Goal: Task Accomplishment & Management: Manage account settings

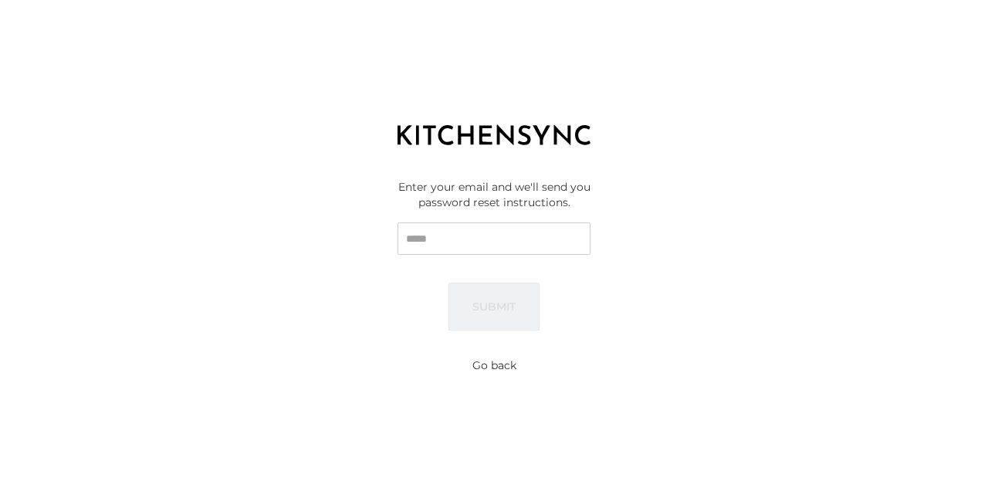
click at [426, 243] on input "Email" at bounding box center [493, 238] width 193 height 32
type input "**********"
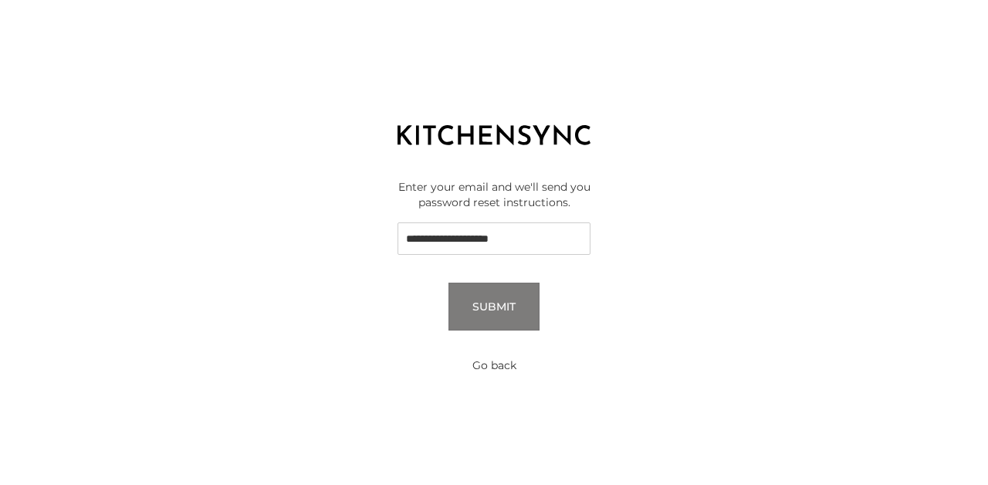
click at [504, 330] on div "**********" at bounding box center [494, 254] width 988 height 193
click at [500, 312] on button "Submit" at bounding box center [493, 306] width 91 height 48
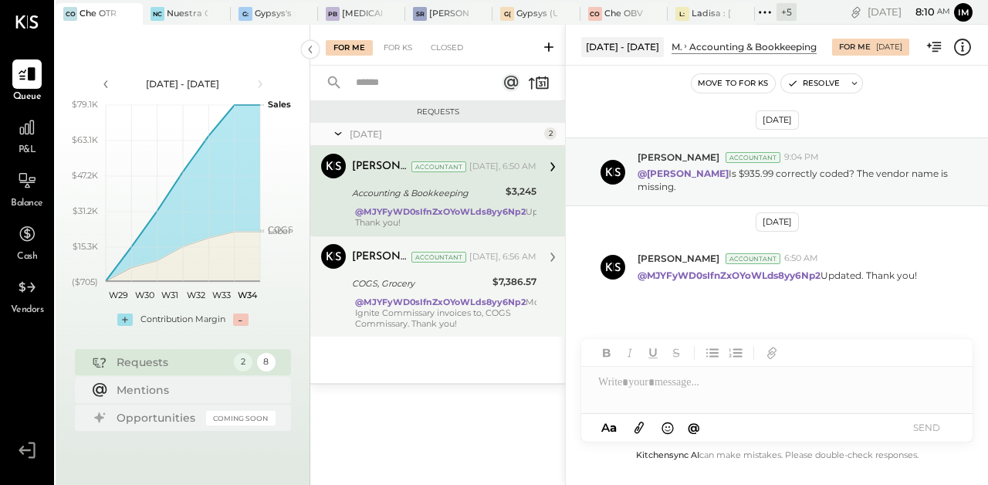
click at [350, 298] on div "Mohammadsalkin Ansari Accountant [PERSON_NAME] Accountant [DATE], 6:56 AM COGS,…" at bounding box center [437, 285] width 255 height 101
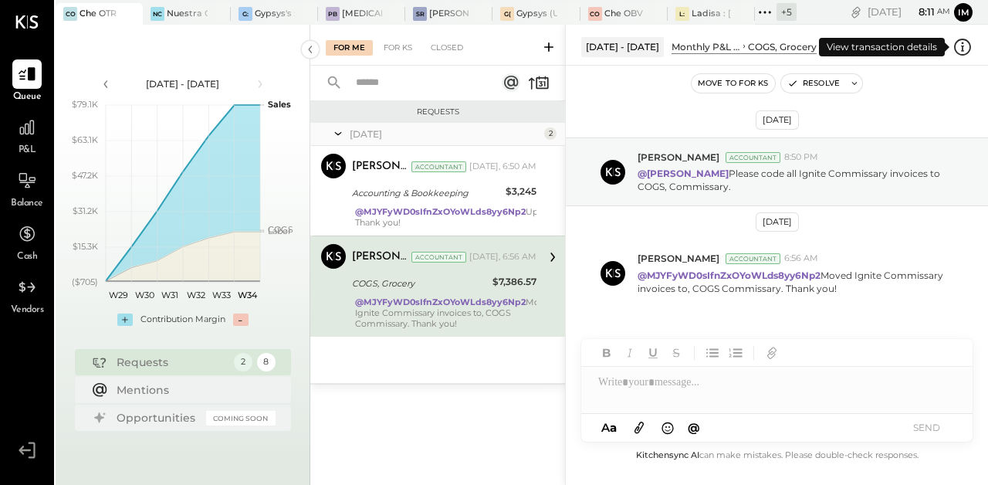
click at [965, 52] on icon at bounding box center [962, 47] width 20 height 20
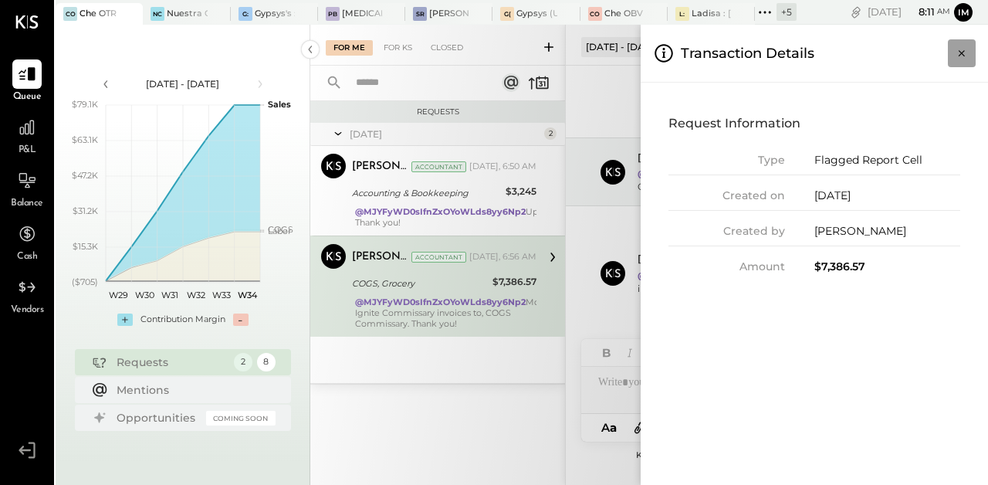
click at [961, 50] on icon "Close panel" at bounding box center [961, 53] width 15 height 15
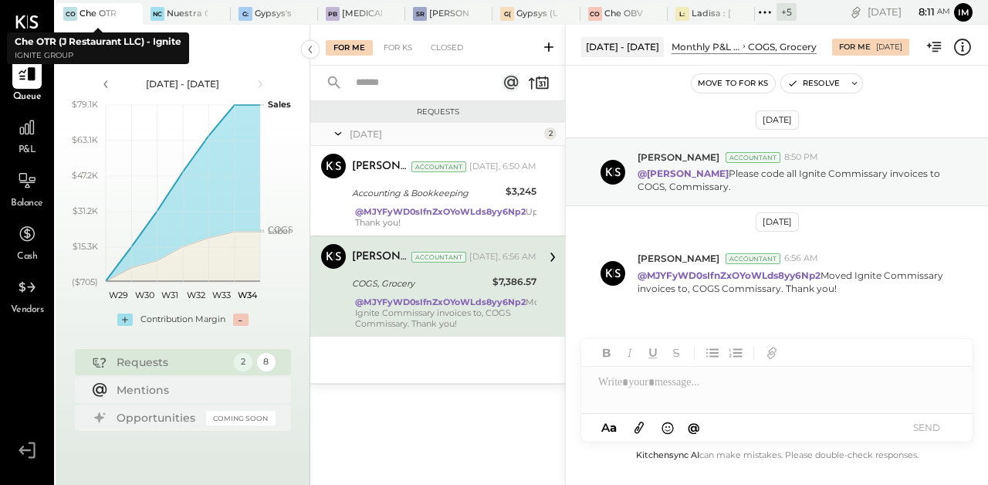
click at [95, 18] on div at bounding box center [116, 13] width 54 height 21
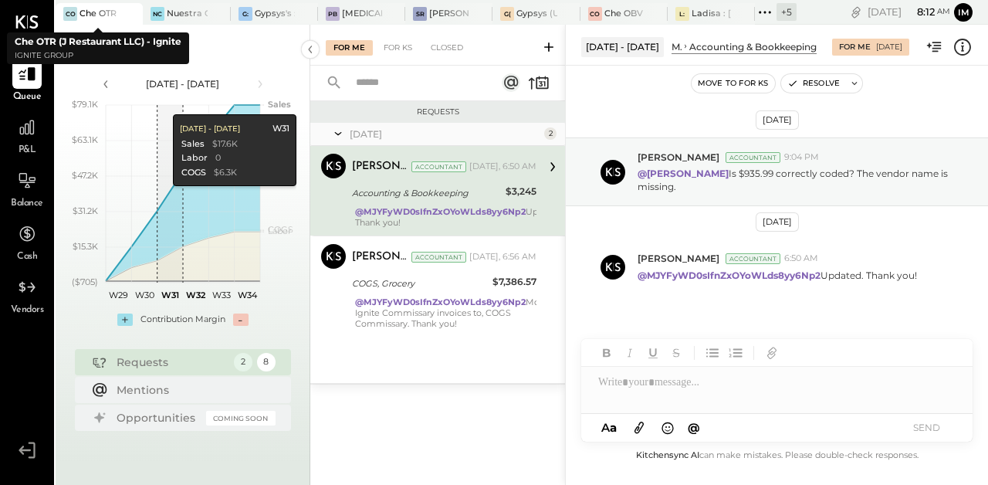
click at [104, 15] on div at bounding box center [116, 13] width 54 height 21
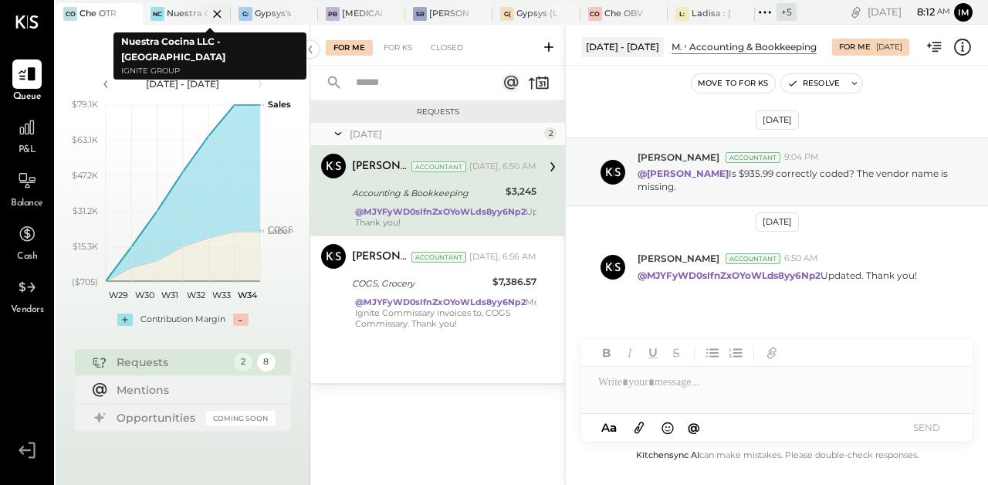
click at [201, 19] on div at bounding box center [204, 13] width 54 height 21
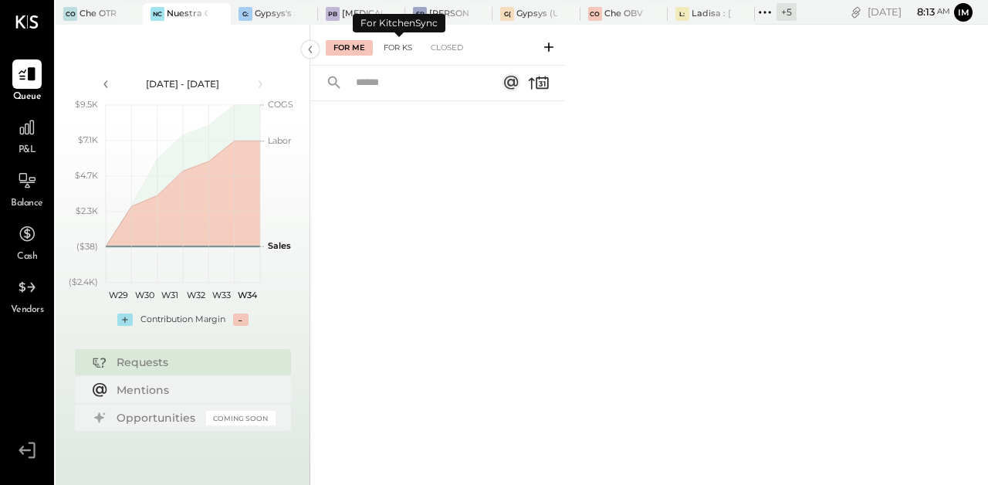
click at [390, 46] on div "For KS" at bounding box center [398, 47] width 44 height 15
click at [282, 15] on div at bounding box center [291, 13] width 54 height 21
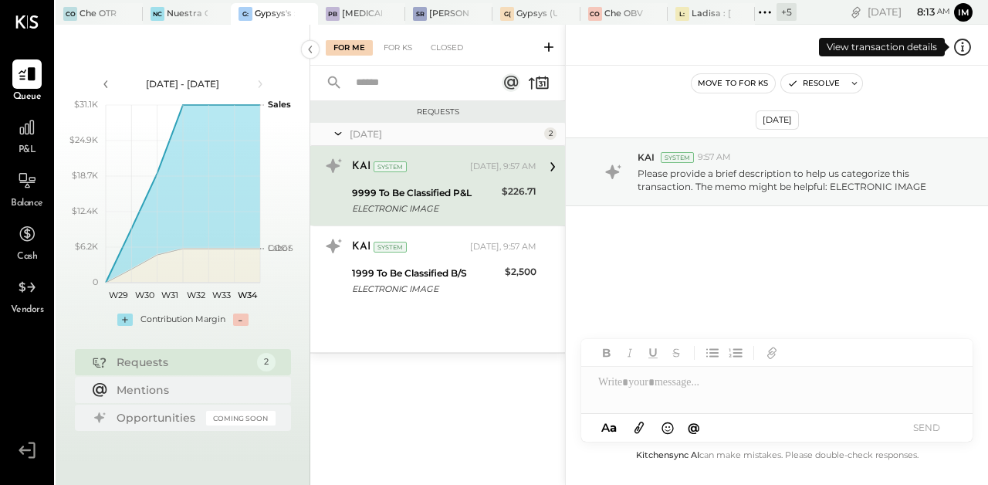
click at [960, 48] on icon at bounding box center [962, 47] width 20 height 20
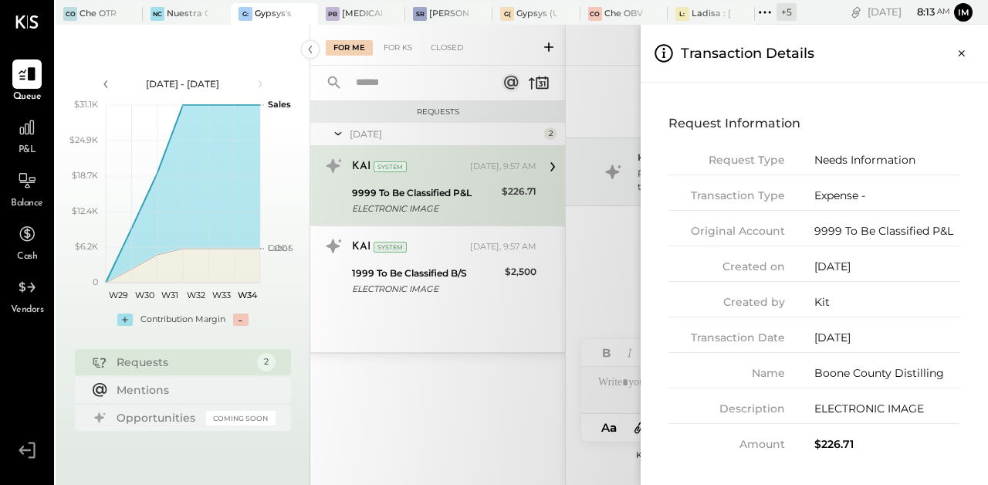
click at [534, 380] on div "For Me For KS Closed Requests [DATE] 2 KAI System [DATE], 9:57 AM 9999 To Be Cl…" at bounding box center [649, 255] width 678 height 460
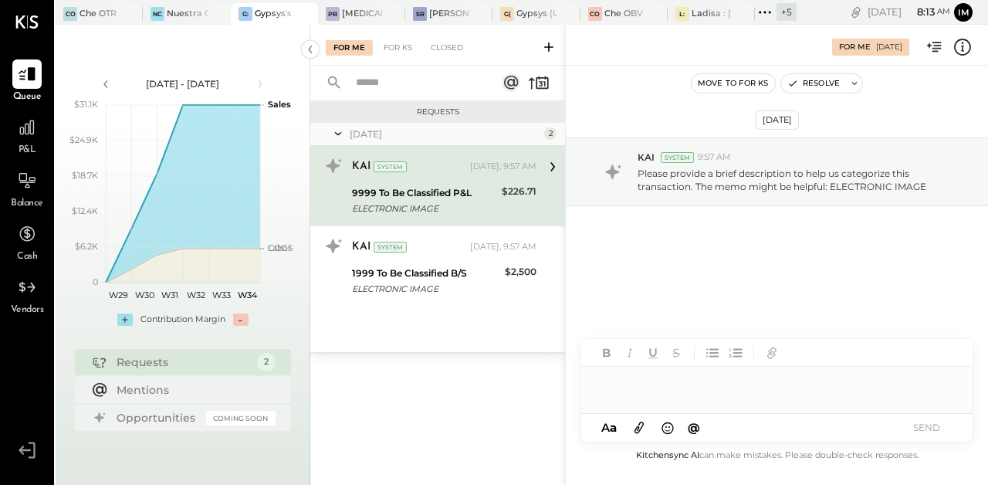
click at [687, 388] on div at bounding box center [776, 382] width 391 height 31
click at [928, 431] on button "SEND" at bounding box center [926, 427] width 62 height 21
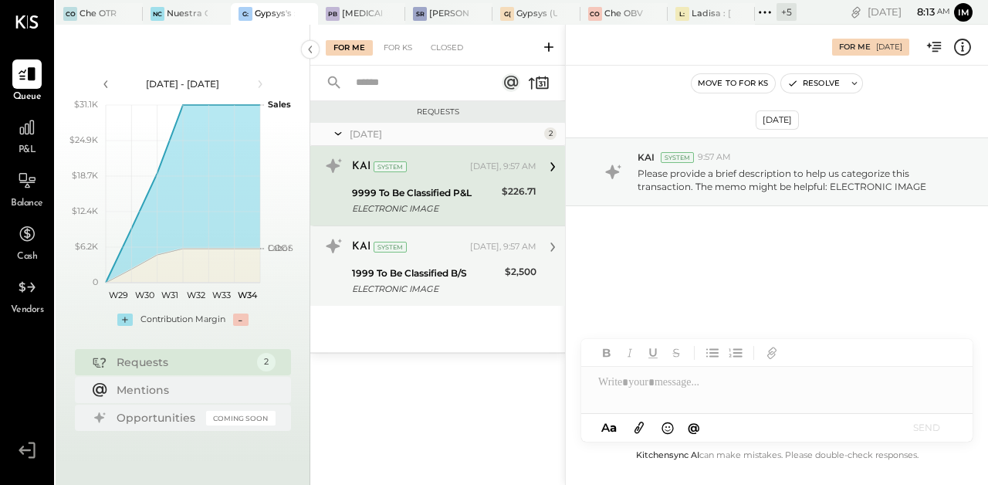
click at [407, 282] on div "ELECTRONIC IMAGE" at bounding box center [426, 288] width 148 height 15
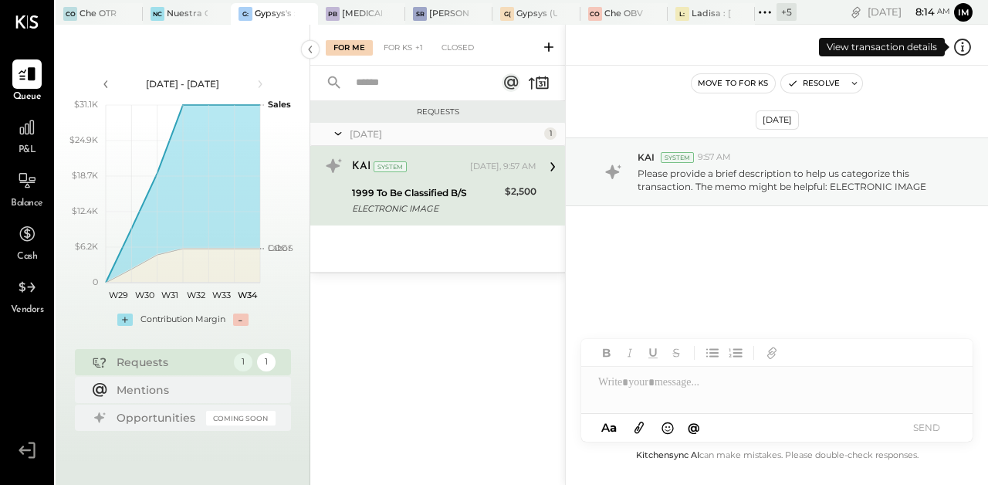
click at [961, 48] on icon at bounding box center [962, 47] width 20 height 20
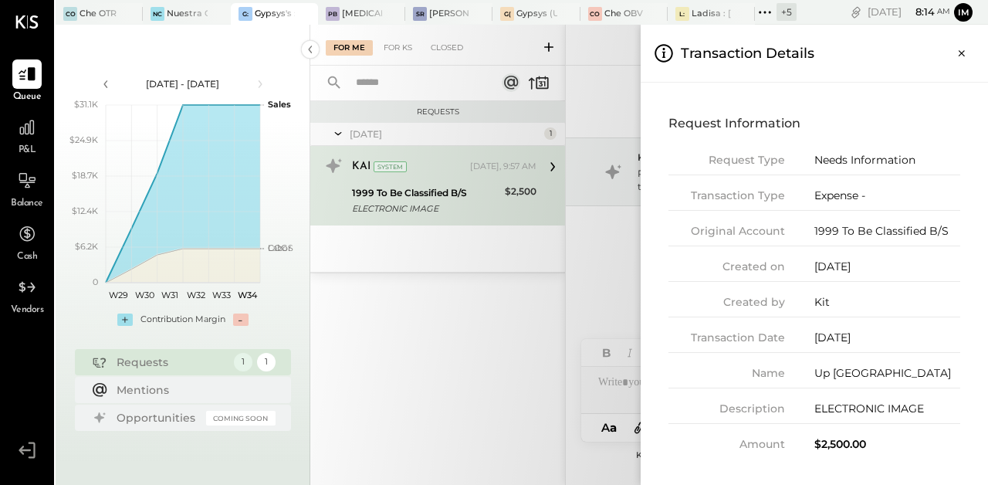
click at [852, 401] on div "ELECTRONIC IMAGE" at bounding box center [887, 409] width 146 height 16
click at [958, 48] on icon "Close panel" at bounding box center [961, 53] width 15 height 15
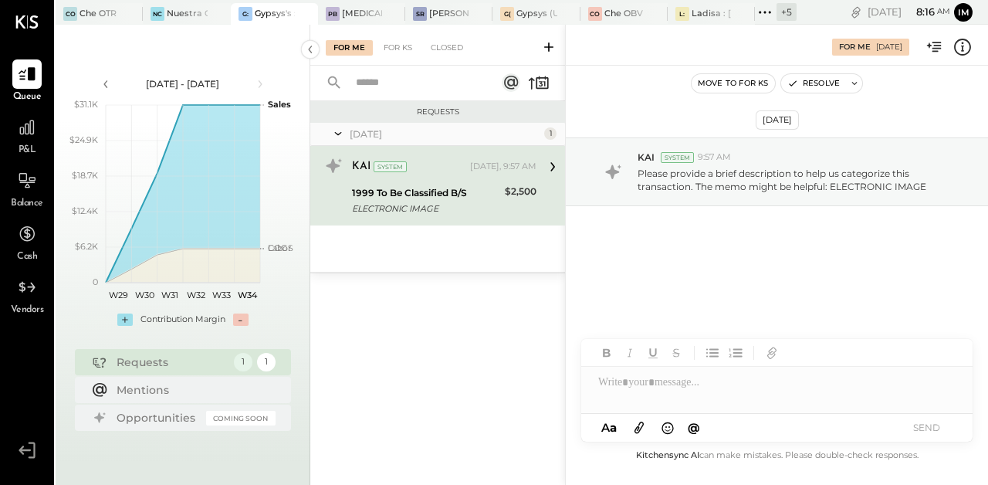
click at [659, 394] on div at bounding box center [776, 390] width 391 height 46
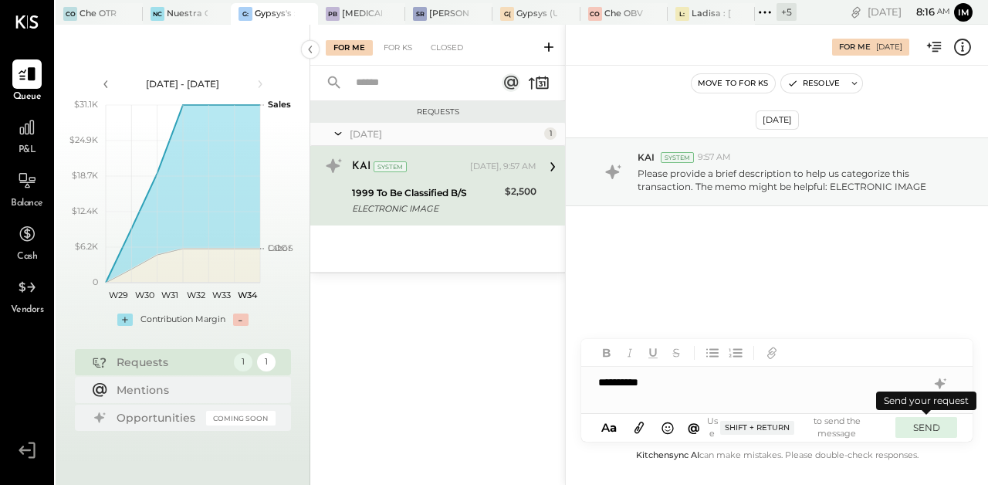
click at [936, 433] on button "SEND" at bounding box center [926, 427] width 62 height 21
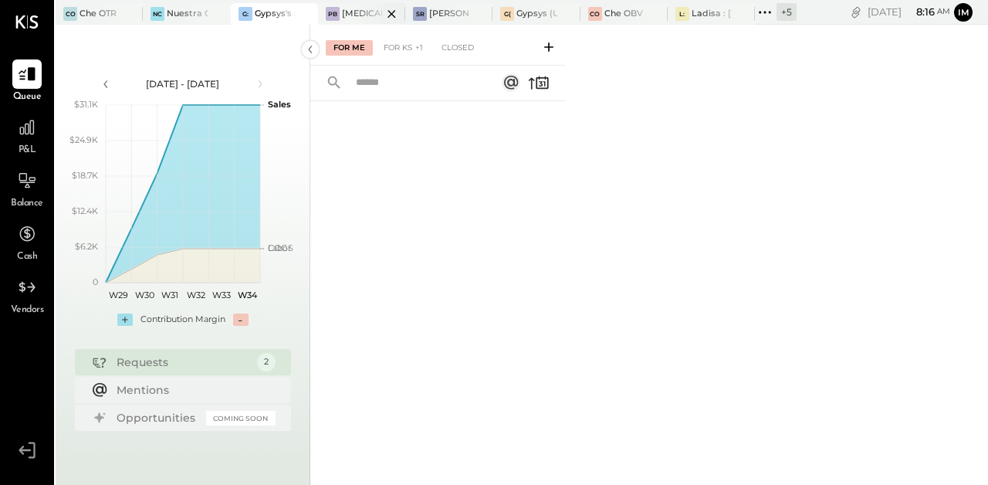
click at [359, 8] on div at bounding box center [378, 13] width 54 height 21
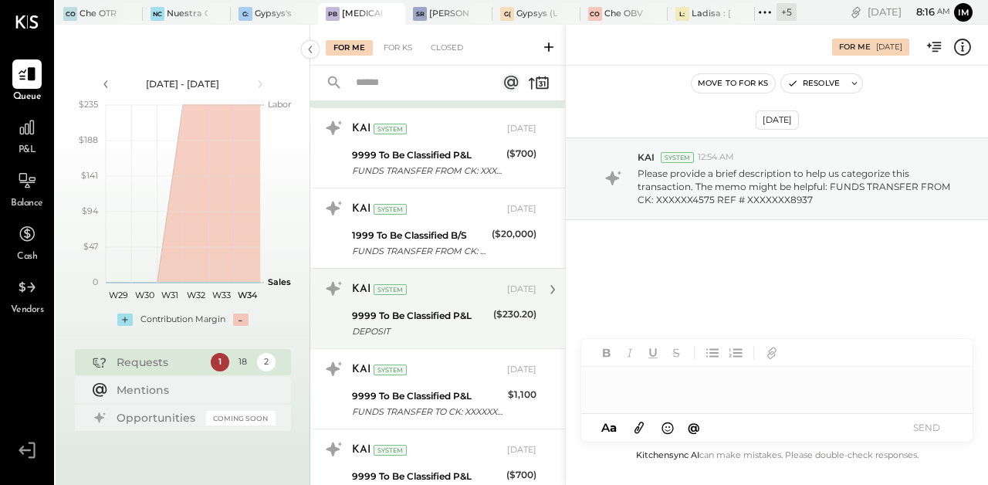
scroll to position [128, 0]
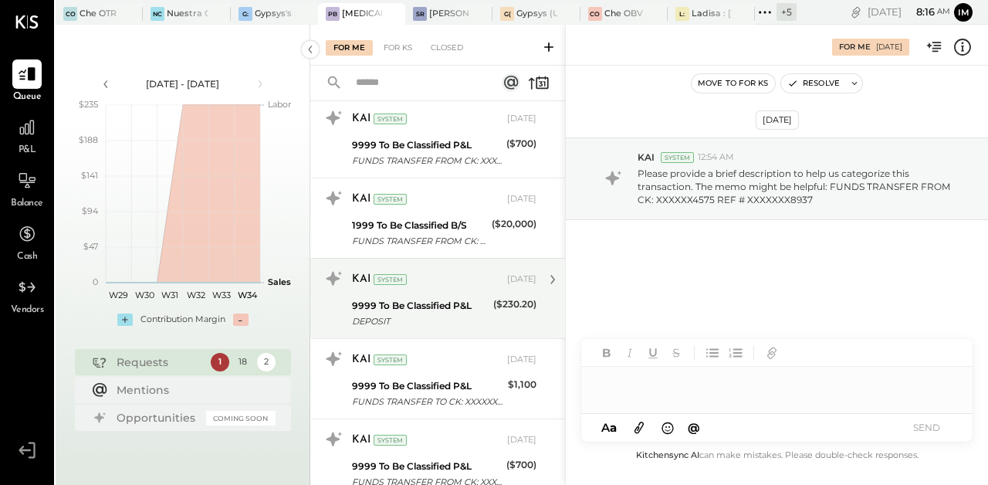
click at [460, 317] on div "DEPOSIT" at bounding box center [420, 320] width 137 height 15
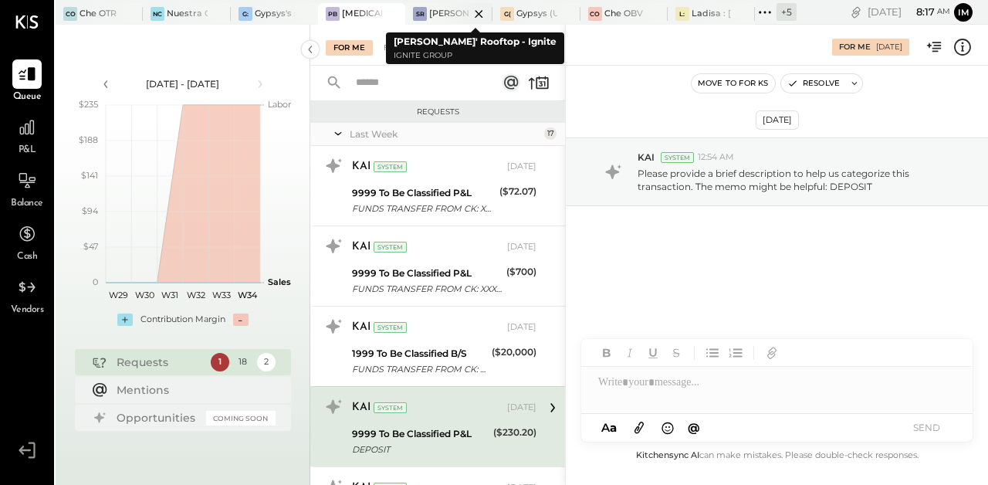
click at [447, 12] on div at bounding box center [465, 13] width 54 height 21
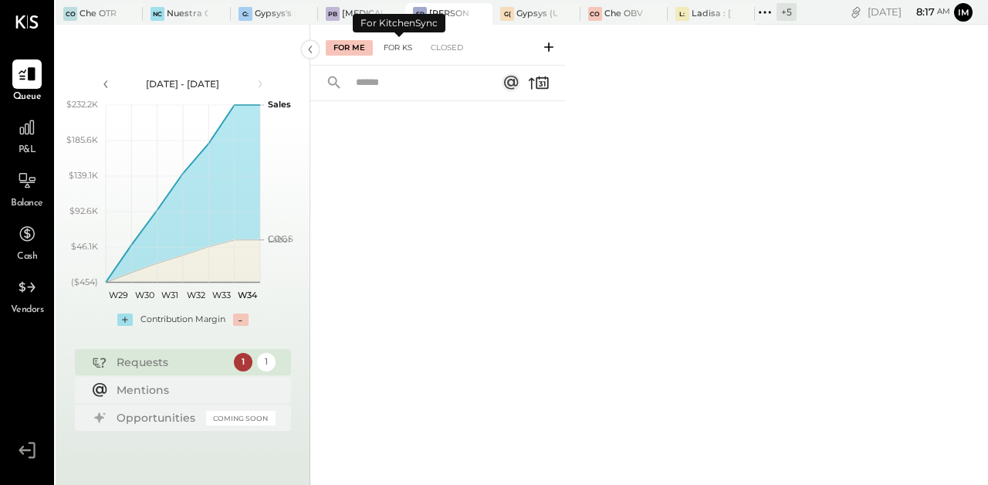
click at [391, 44] on div "For KS" at bounding box center [398, 47] width 44 height 15
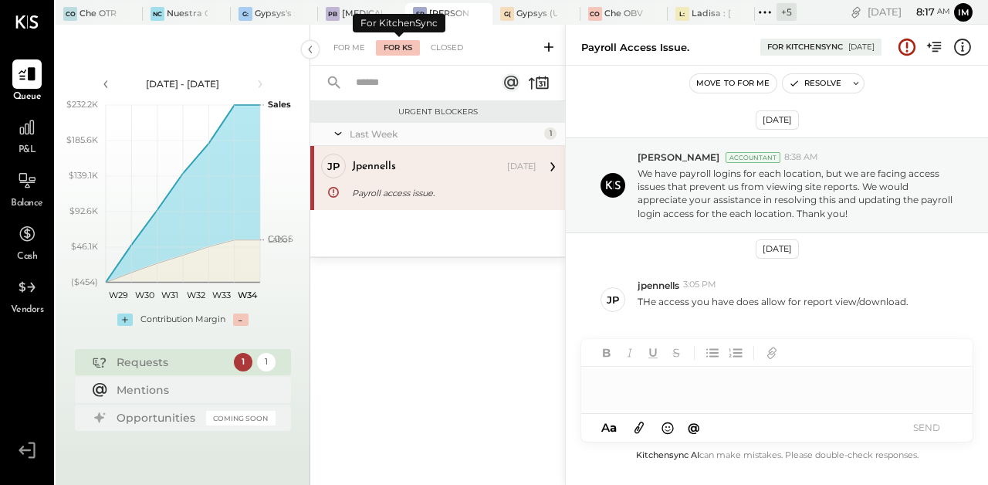
scroll to position [2, 0]
click at [539, 15] on div at bounding box center [553, 13] width 54 height 21
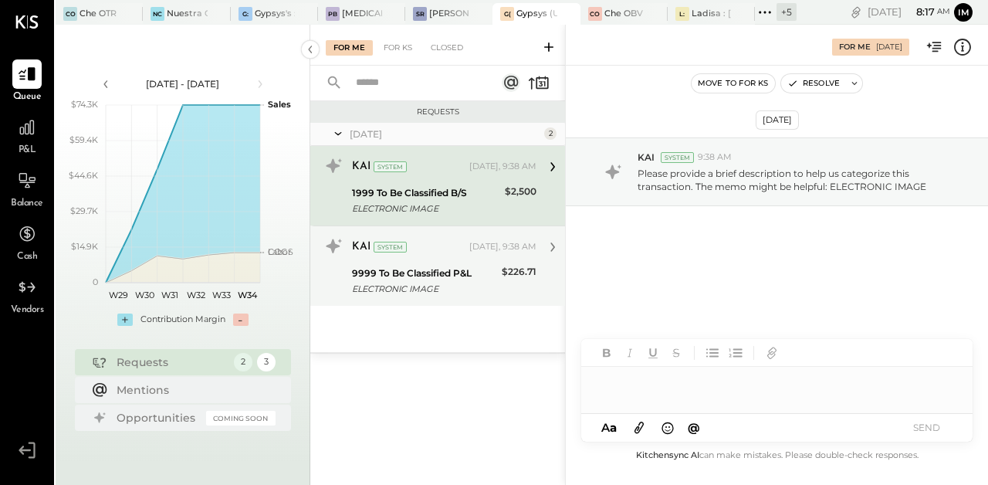
click at [466, 279] on div "9999 To Be Classified P&L" at bounding box center [424, 272] width 145 height 15
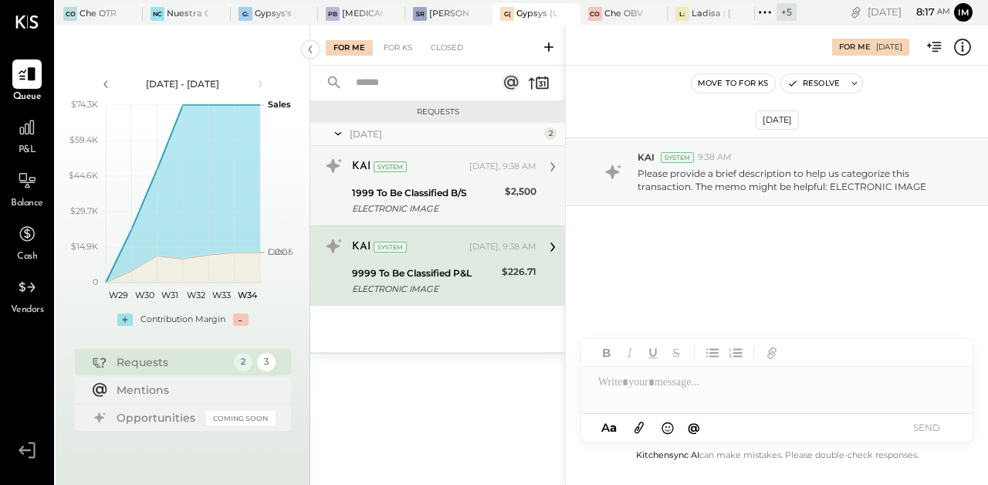
click at [442, 201] on div "ELECTRONIC IMAGE" at bounding box center [426, 208] width 148 height 15
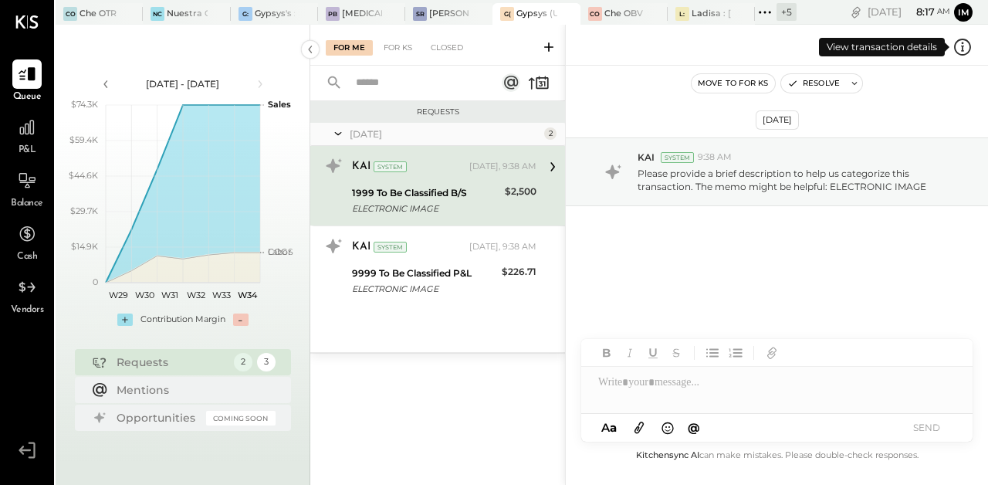
click at [959, 43] on icon at bounding box center [962, 47] width 20 height 20
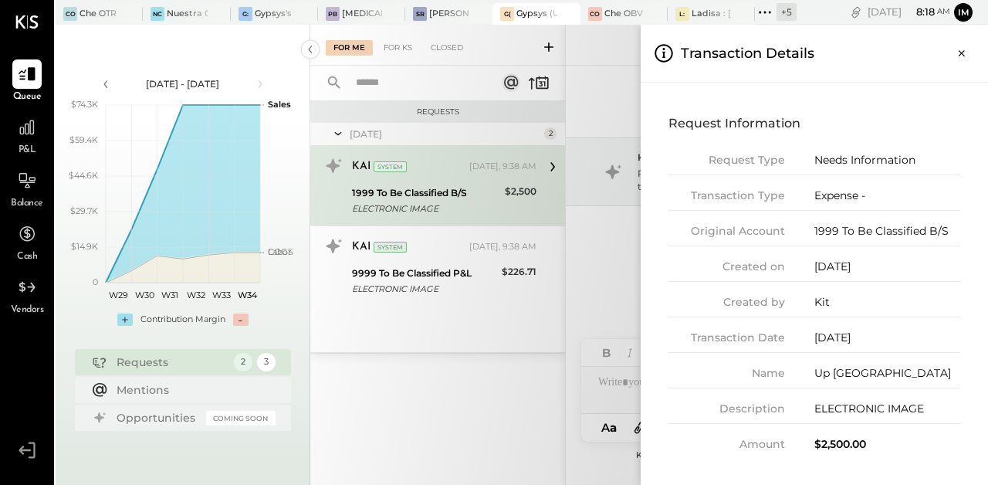
click at [597, 336] on div "For Me For KS Closed Requests [DATE] 2 KAI System [DATE], 9:38 AM 1999 To Be Cl…" at bounding box center [649, 255] width 678 height 460
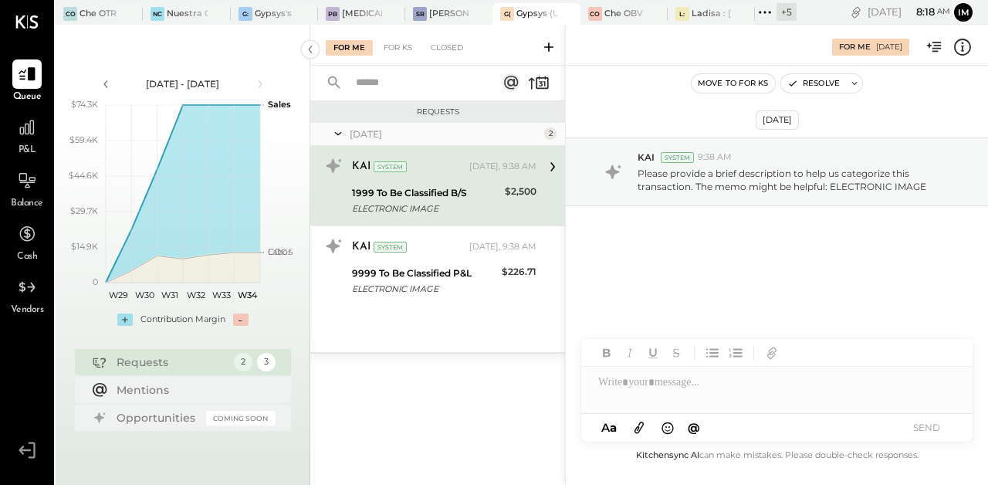
click at [688, 387] on div at bounding box center [776, 382] width 391 height 31
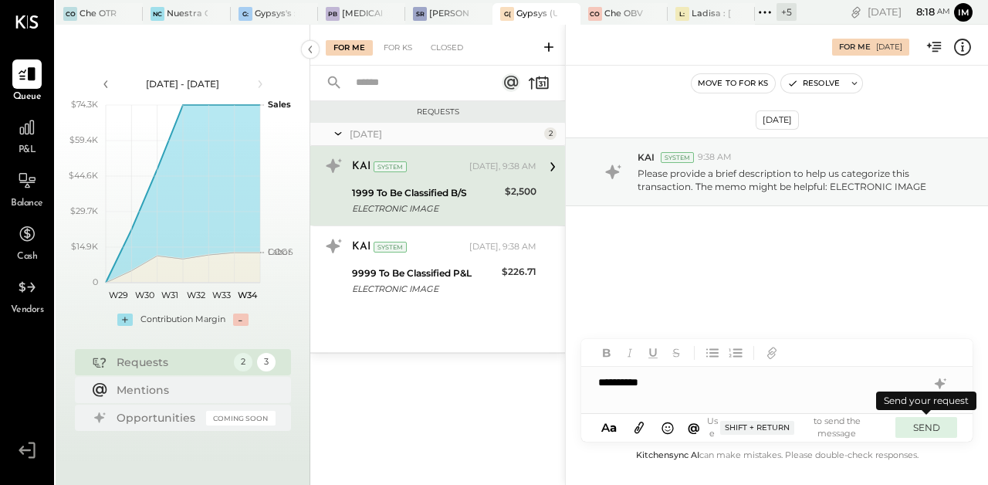
click at [936, 433] on button "SEND" at bounding box center [926, 427] width 62 height 21
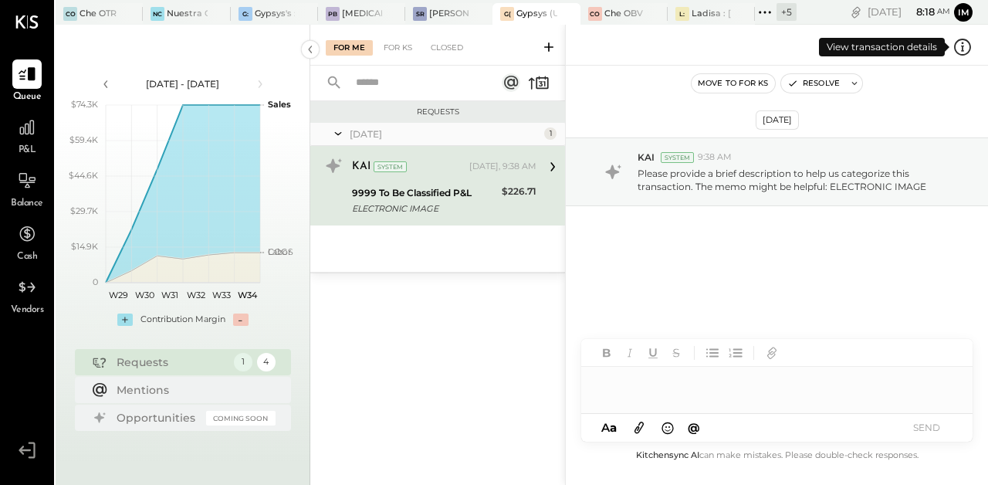
click at [965, 47] on icon at bounding box center [962, 47] width 20 height 20
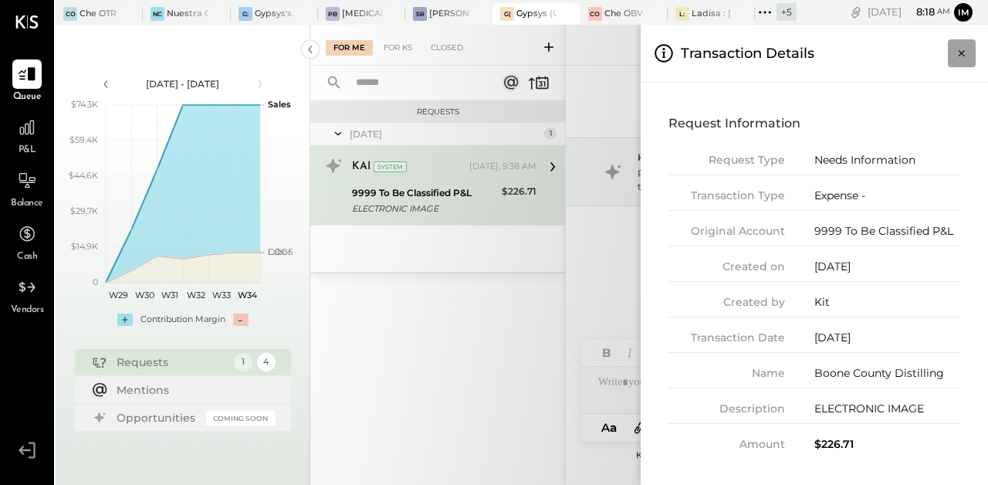
click at [965, 52] on icon "Close panel" at bounding box center [961, 53] width 15 height 15
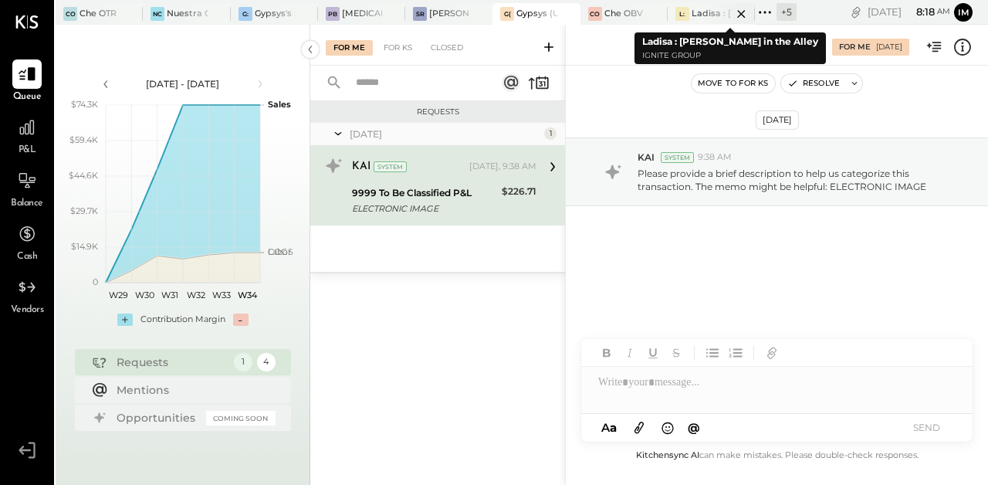
click at [700, 14] on div "Ladisa : [PERSON_NAME] in the Alley" at bounding box center [711, 14] width 40 height 12
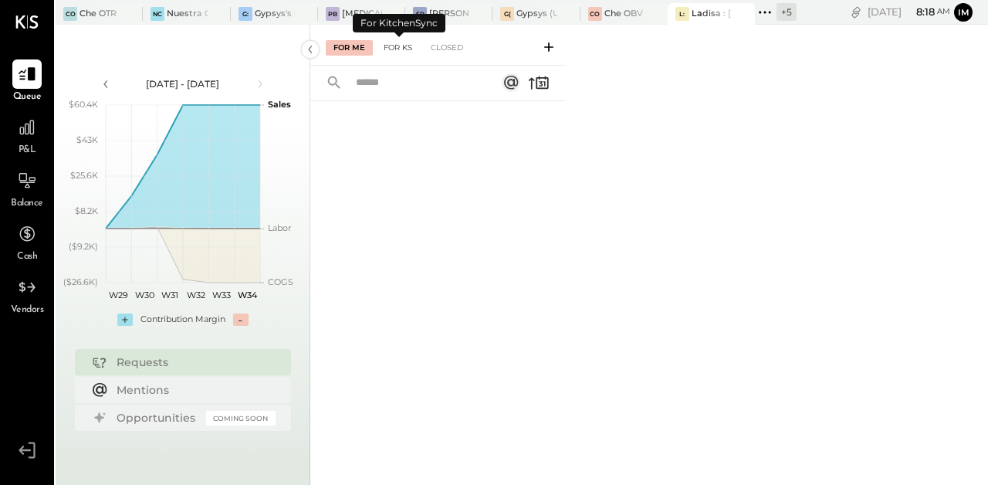
click at [405, 46] on div "For KS" at bounding box center [398, 47] width 44 height 15
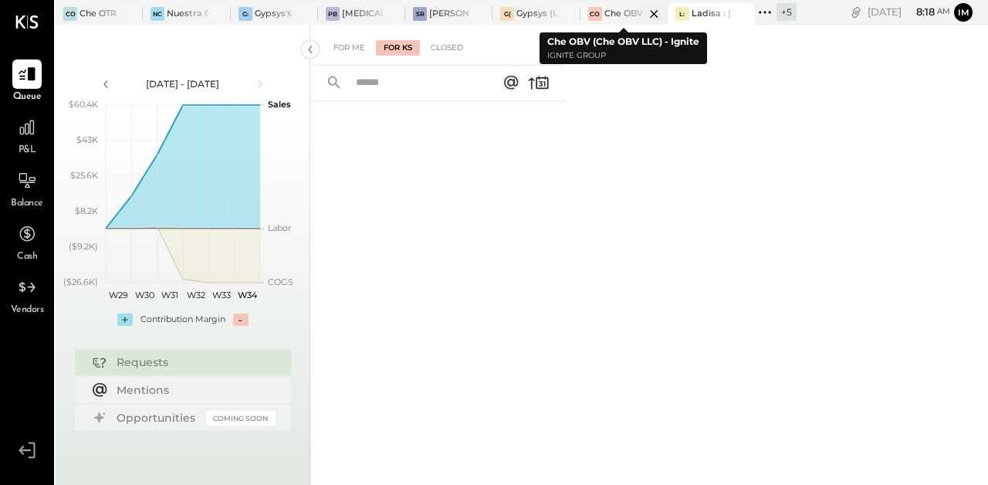
click at [630, 13] on div at bounding box center [641, 13] width 54 height 21
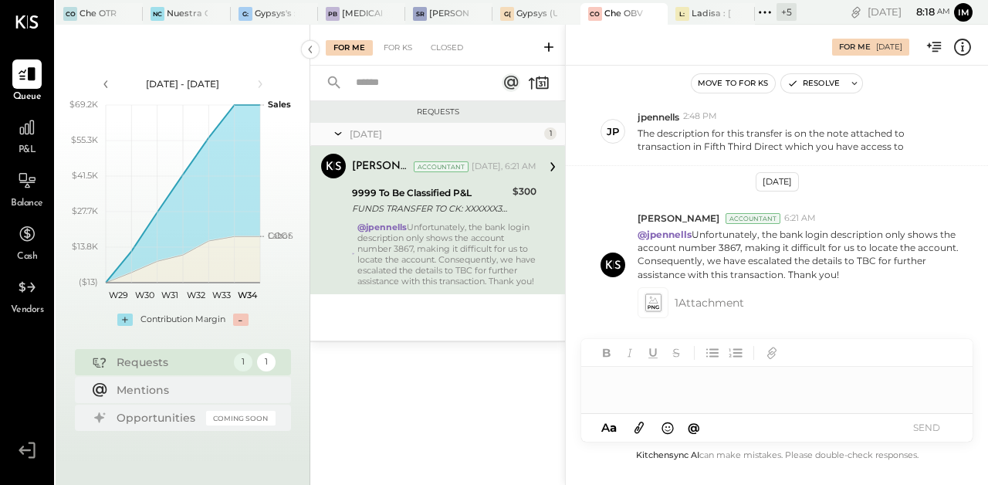
scroll to position [154, 0]
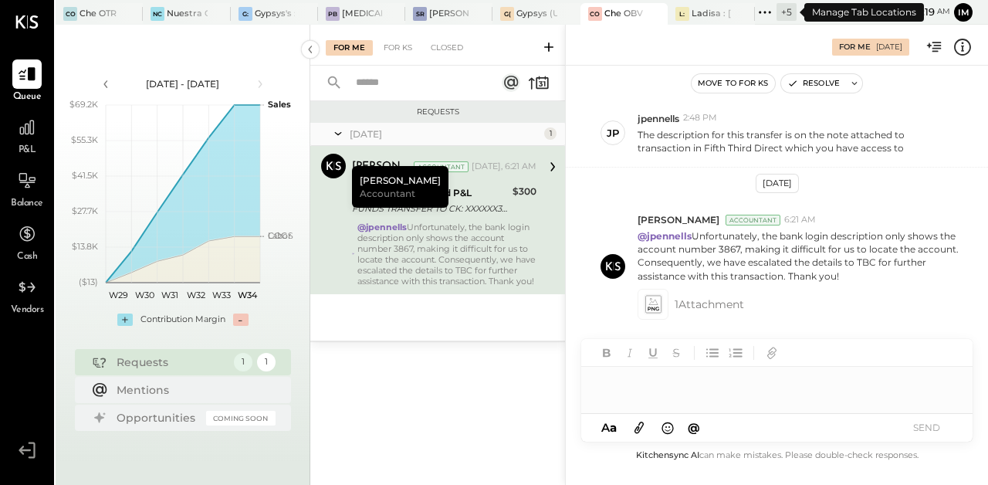
click at [764, 16] on icon at bounding box center [765, 12] width 20 height 20
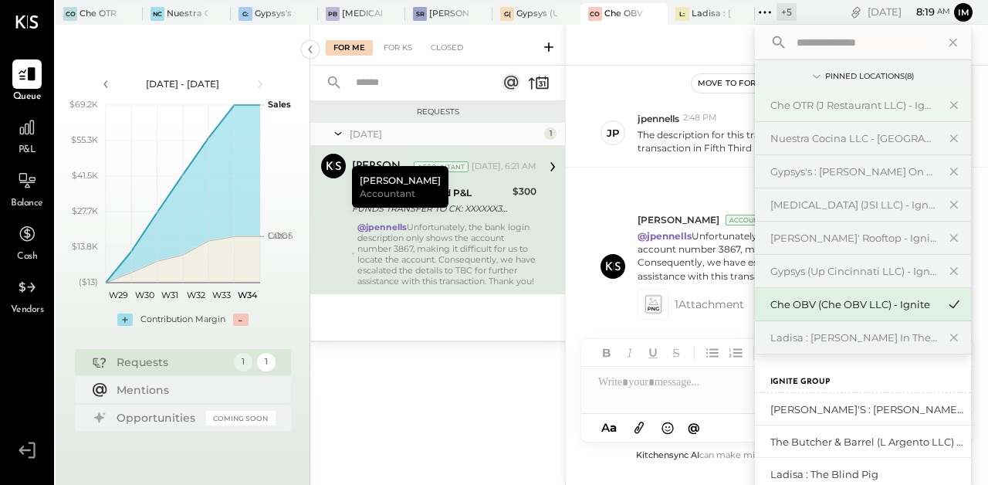
click at [863, 105] on div "Che OTR (J Restaurant LLC) - Ignite" at bounding box center [853, 105] width 167 height 15
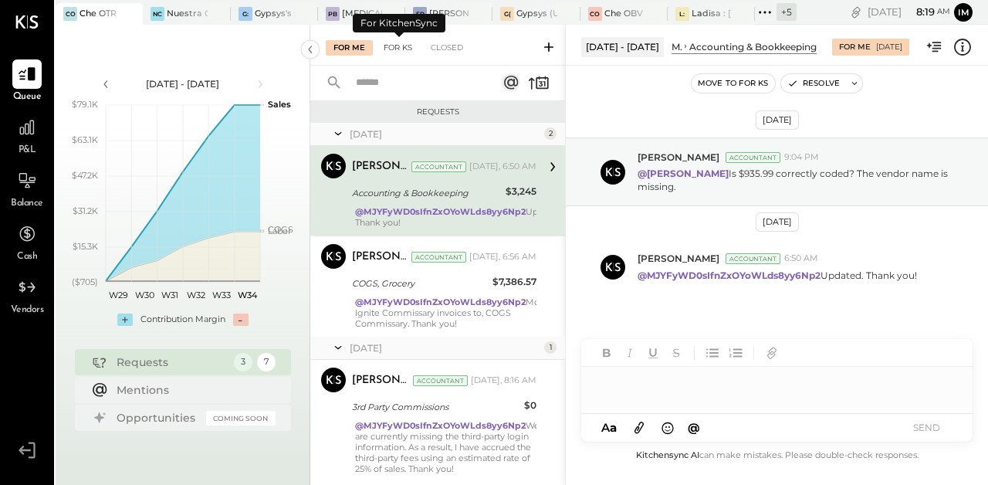
click at [402, 48] on div "For KS" at bounding box center [398, 47] width 44 height 15
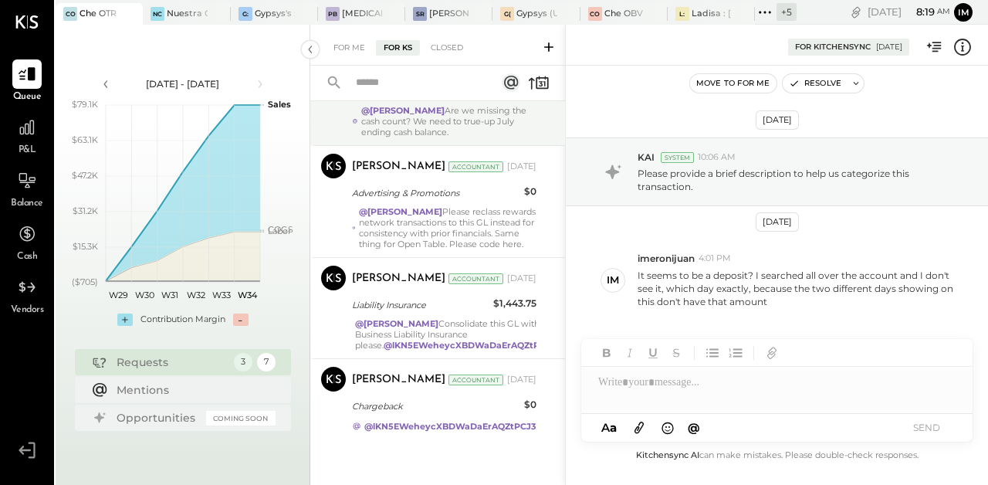
scroll to position [412, 0]
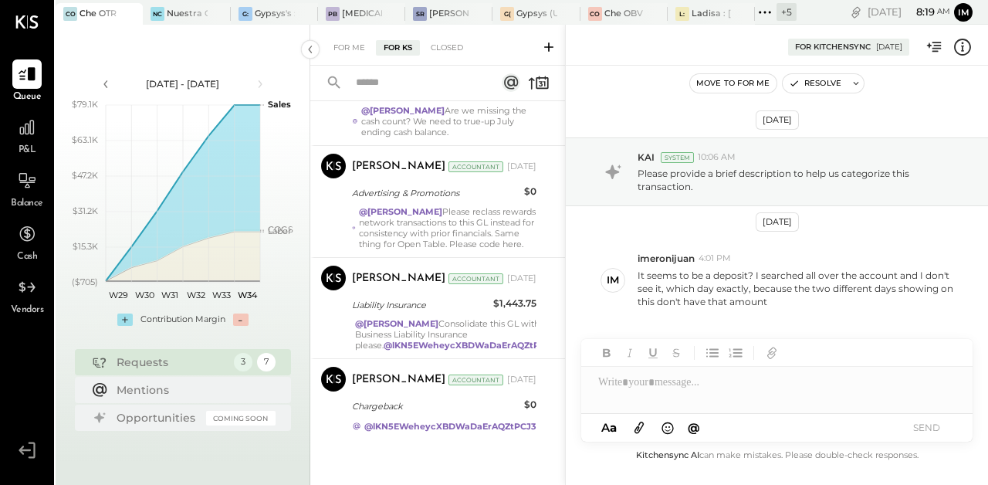
click at [787, 17] on div "+ 5" at bounding box center [786, 12] width 20 height 18
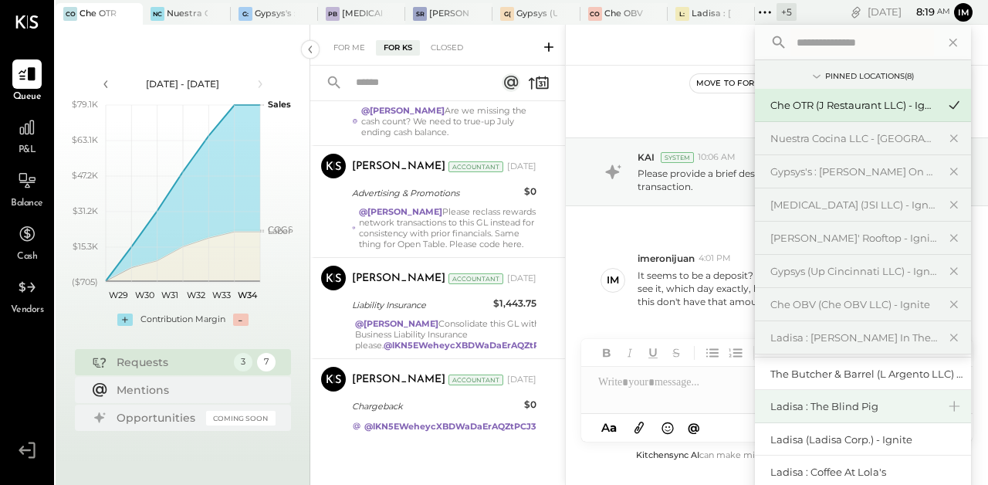
scroll to position [68, 0]
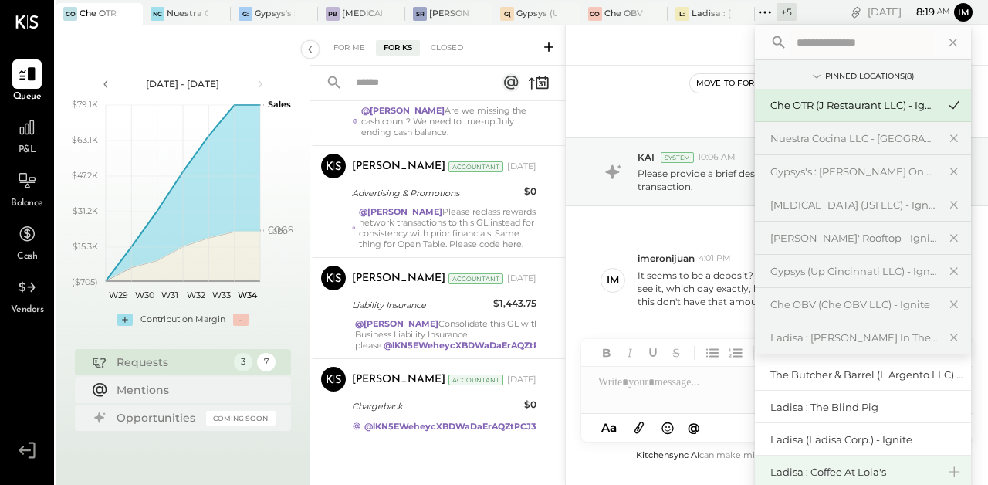
click at [825, 463] on div "Ladisa : Coffee at Lola's" at bounding box center [863, 471] width 216 height 32
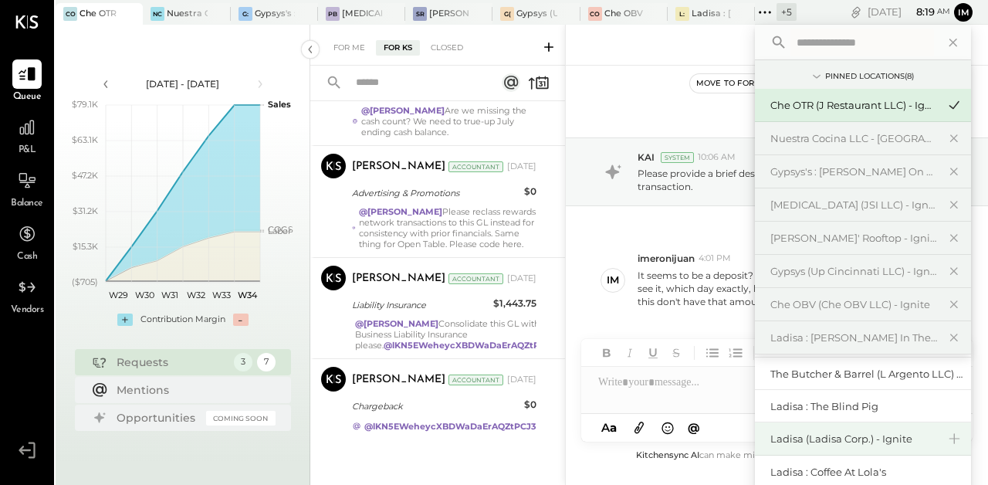
click at [823, 435] on div "Ladisa (Ladisa Corp.) - Ignite" at bounding box center [853, 438] width 167 height 15
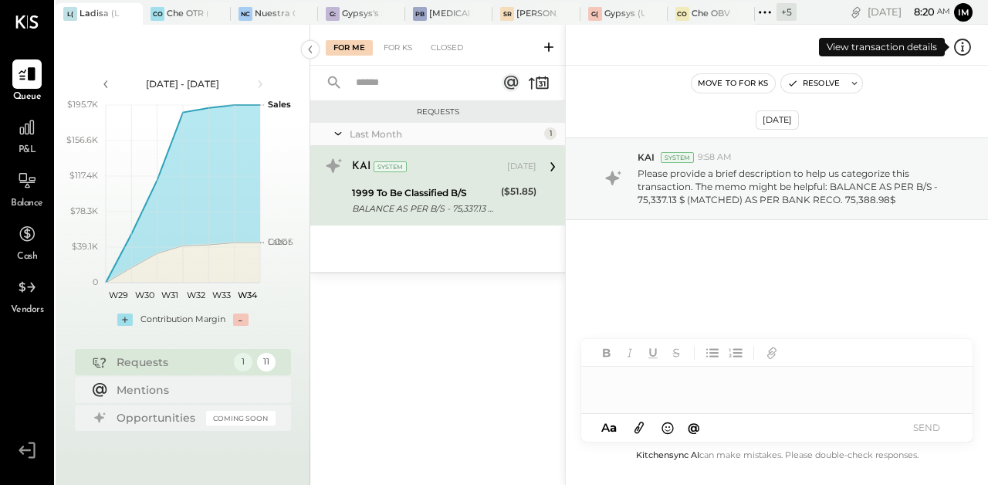
click at [961, 42] on icon at bounding box center [962, 47] width 20 height 20
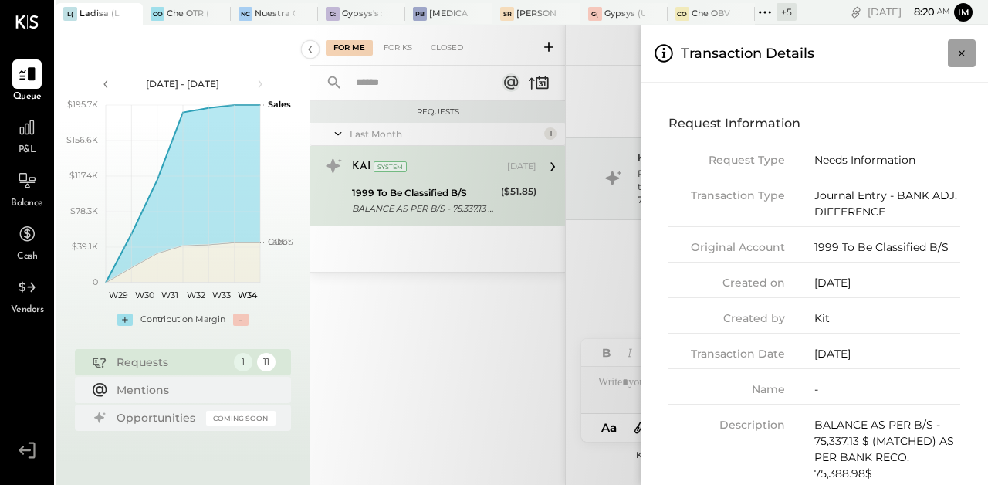
click at [968, 52] on icon "Close panel" at bounding box center [961, 53] width 15 height 15
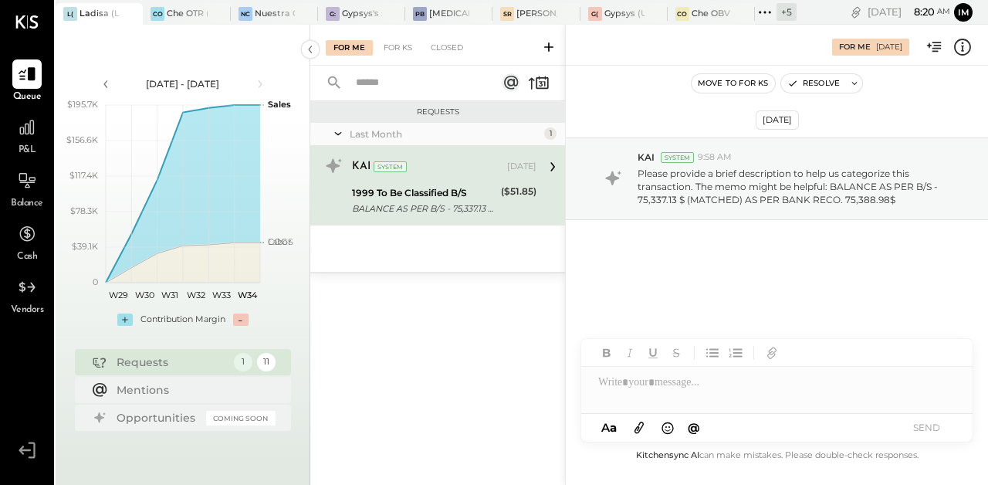
click at [791, 8] on div "+ 5" at bounding box center [786, 12] width 20 height 18
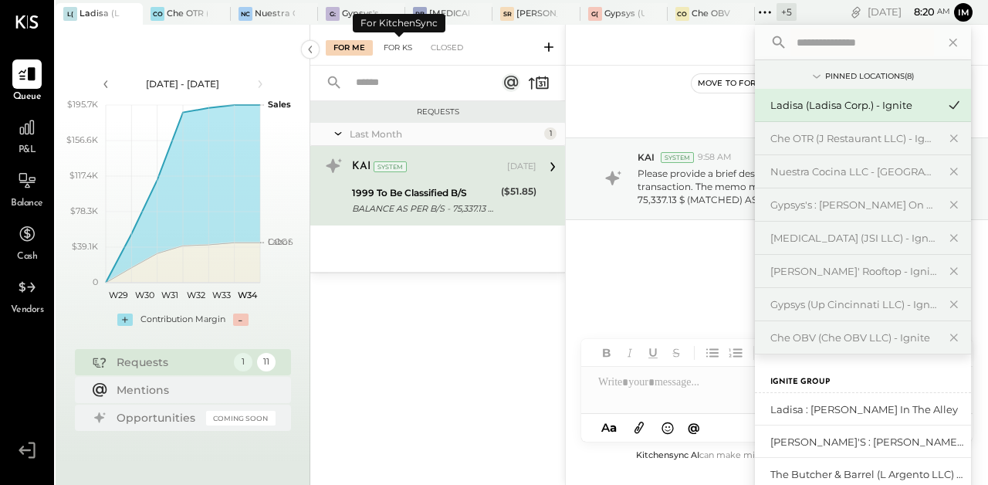
click at [398, 45] on div "For KS" at bounding box center [398, 47] width 44 height 15
